Goal: Navigation & Orientation: Find specific page/section

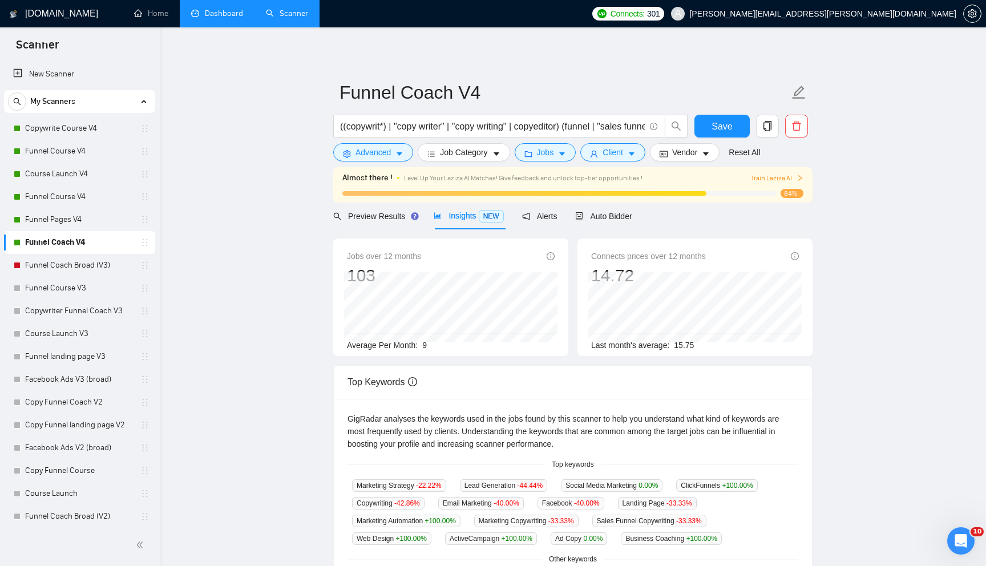
click at [217, 11] on link "Dashboard" at bounding box center [217, 14] width 52 height 10
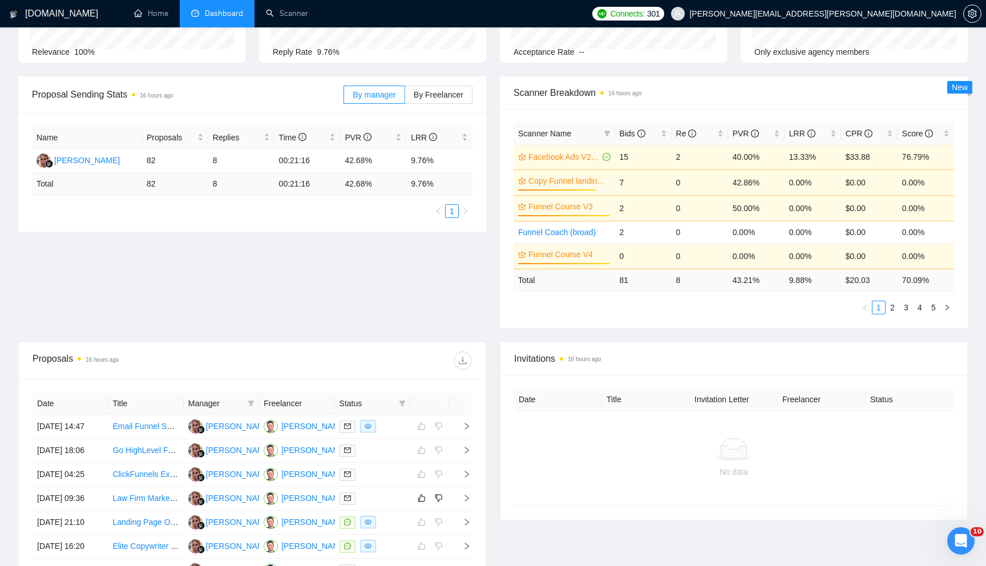
scroll to position [169, 0]
